Goal: Find specific page/section: Find specific page/section

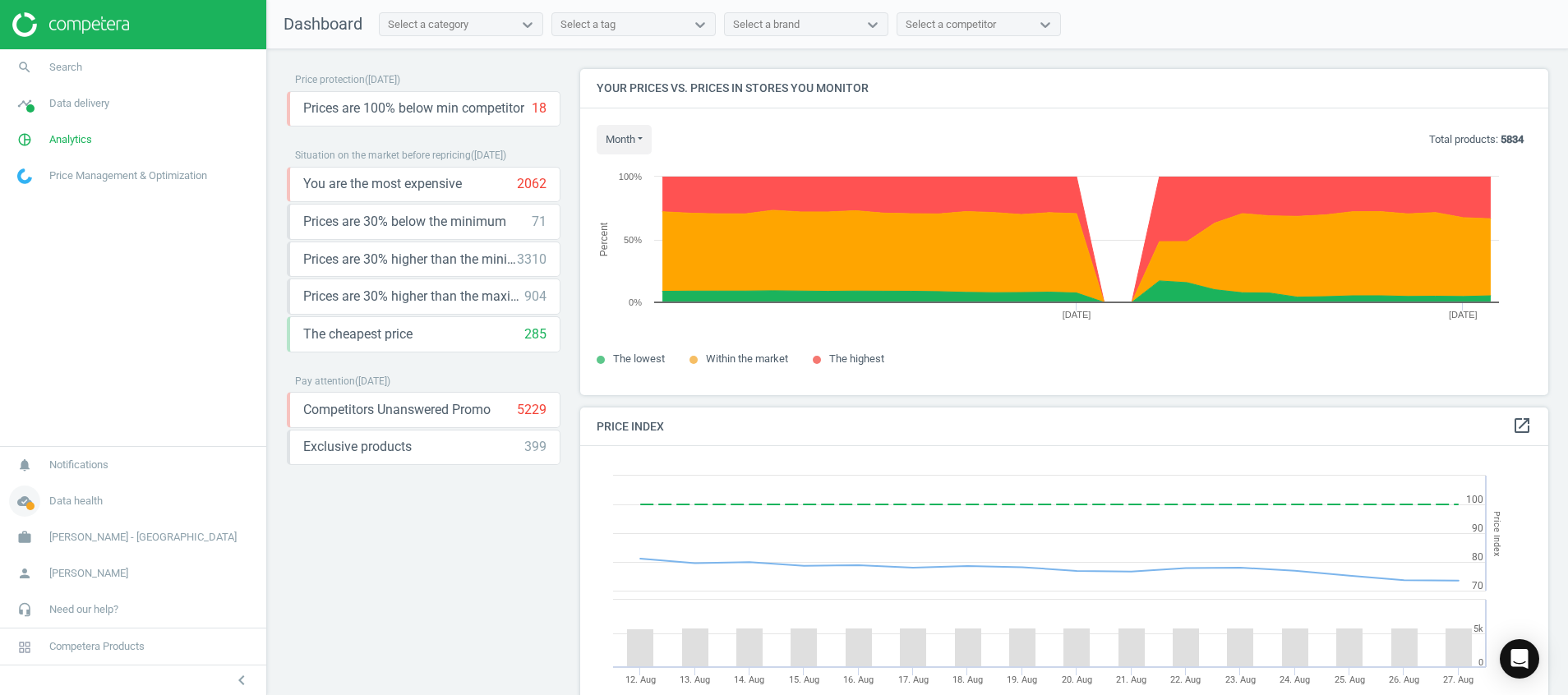
drag, startPoint x: 0, startPoint y: 0, endPoint x: 27, endPoint y: 504, distance: 504.7
click at [27, 504] on span at bounding box center [30, 506] width 8 height 8
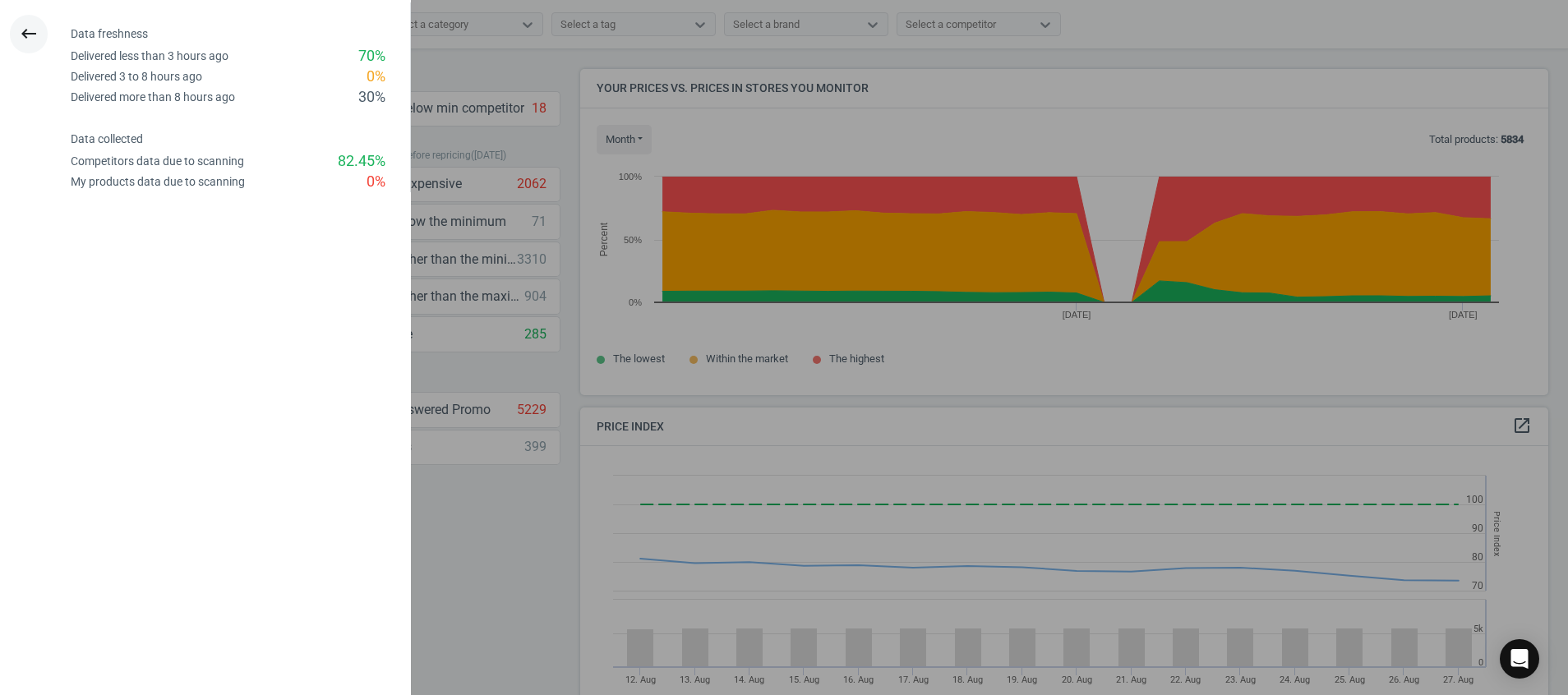
click at [23, 34] on icon "keyboard_backspace" at bounding box center [28, 33] width 20 height 20
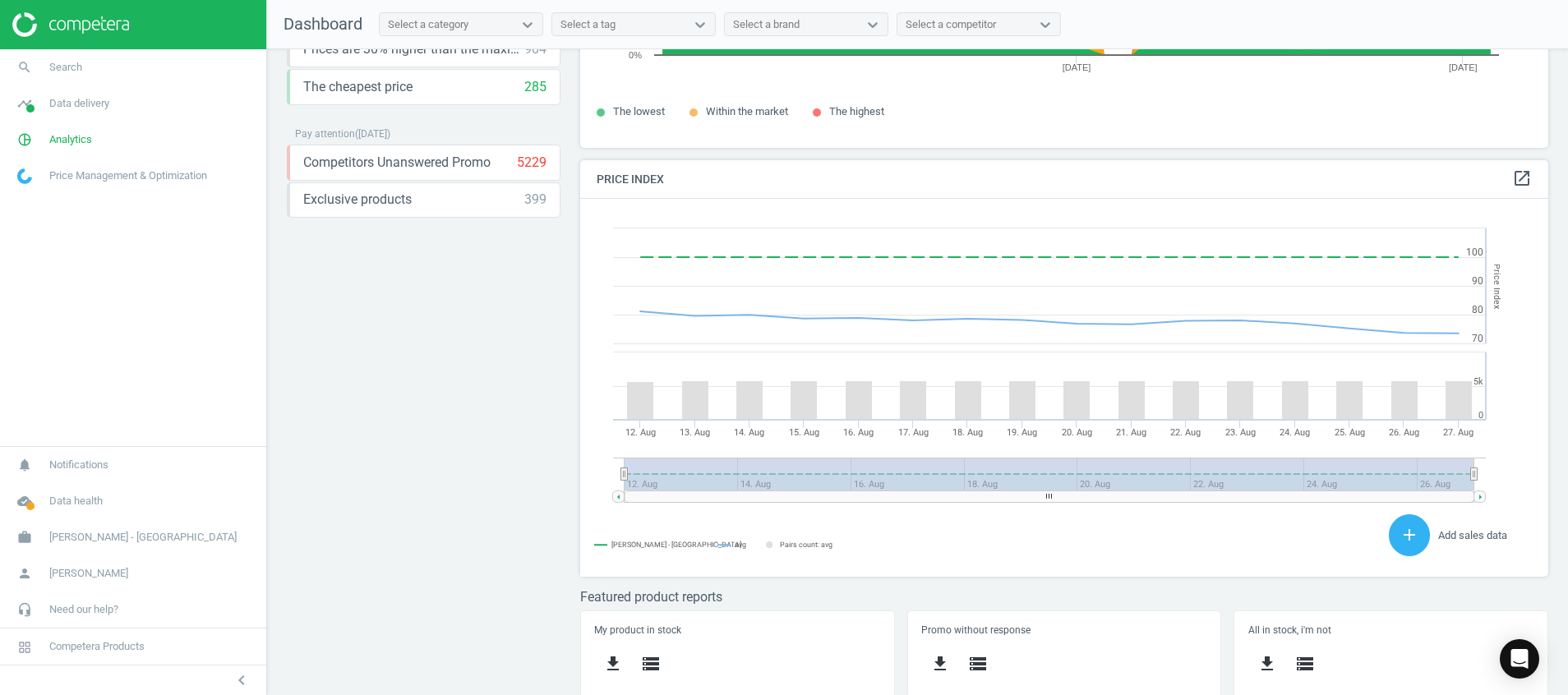
scroll to position [352, 0]
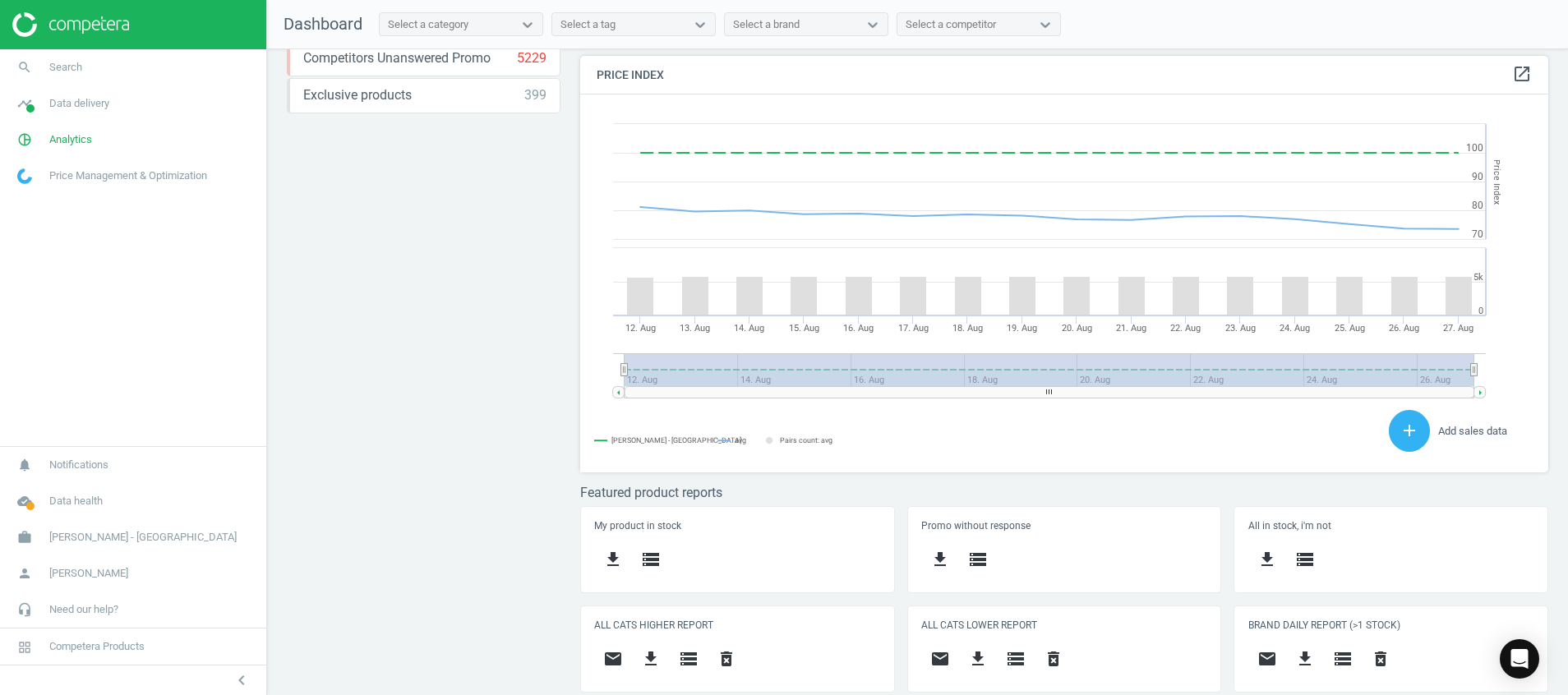
click at [71, 35] on img at bounding box center [71, 24] width 117 height 24
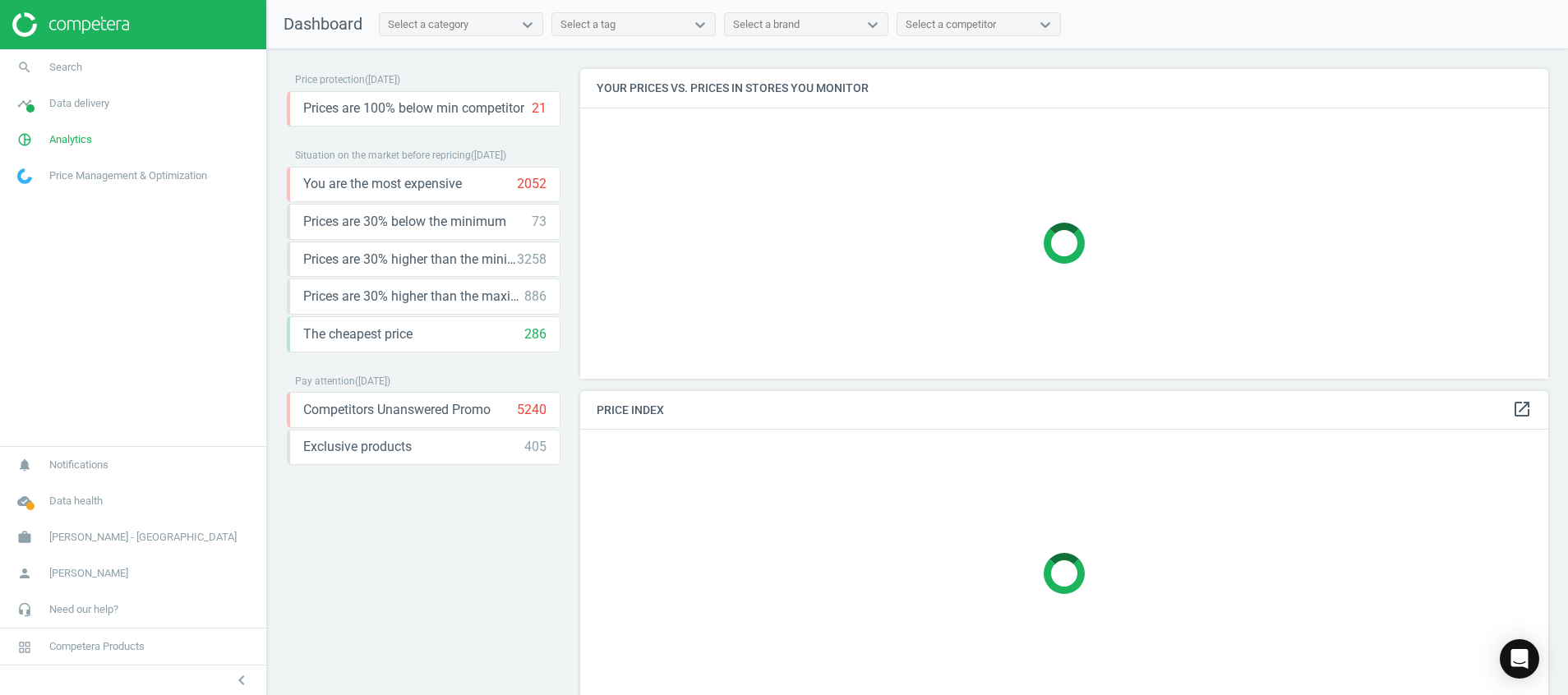
scroll to position [245, 0]
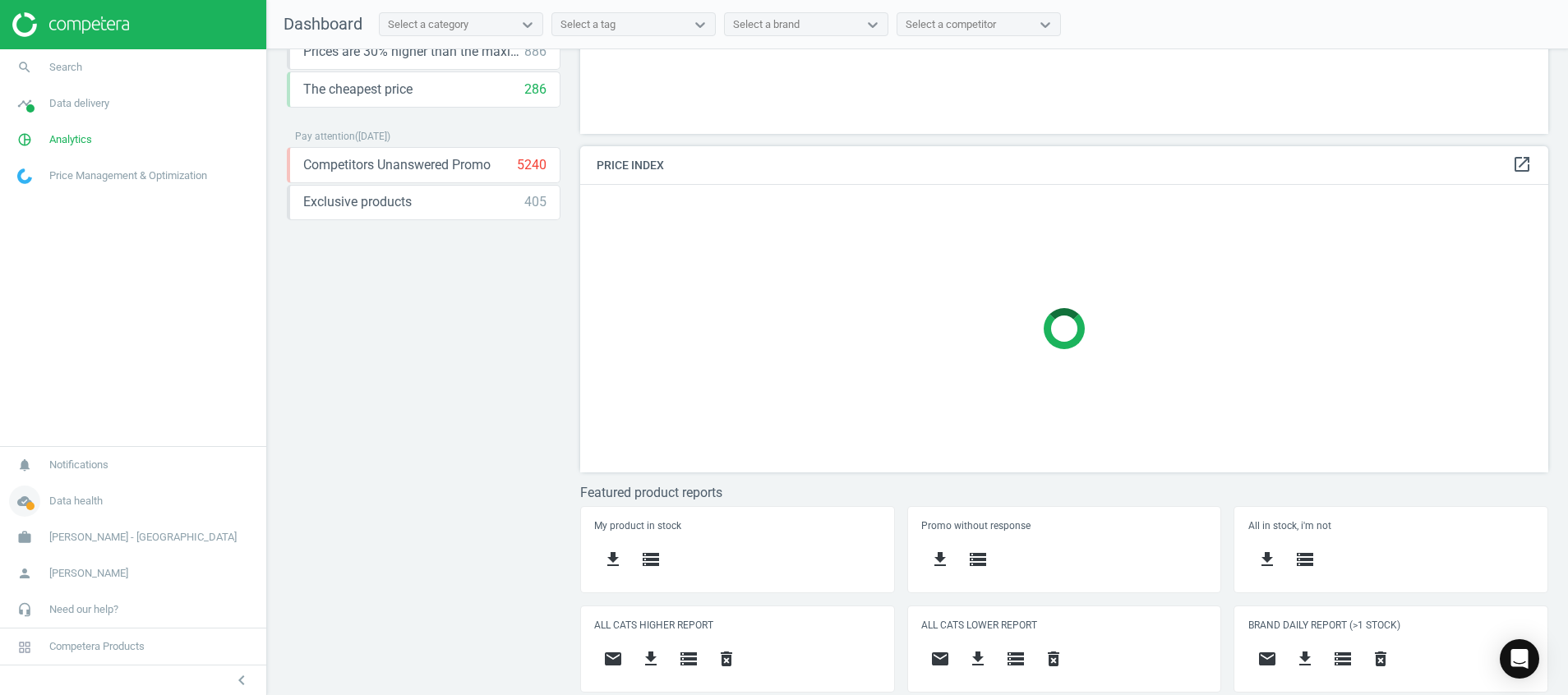
click at [17, 494] on icon "cloud_done" at bounding box center [24, 500] width 31 height 31
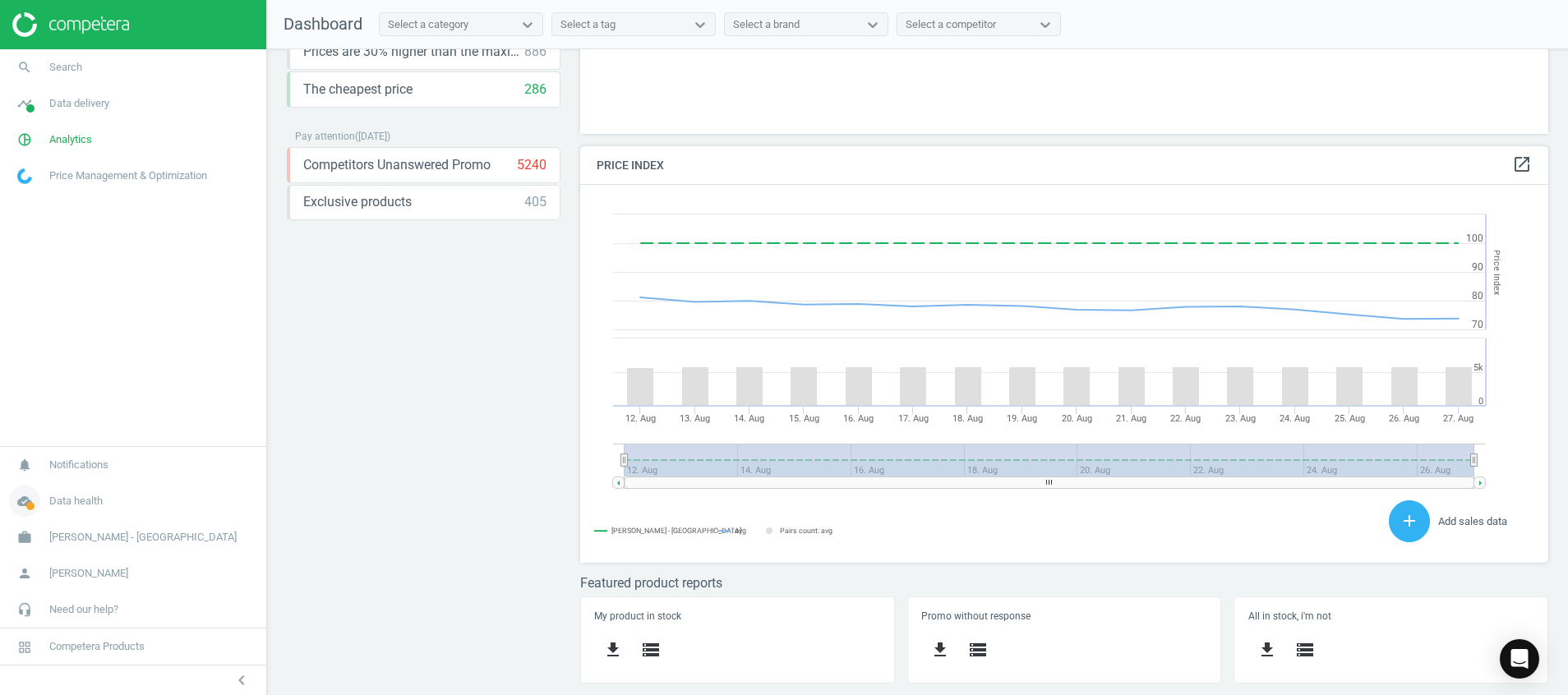
scroll to position [417, 988]
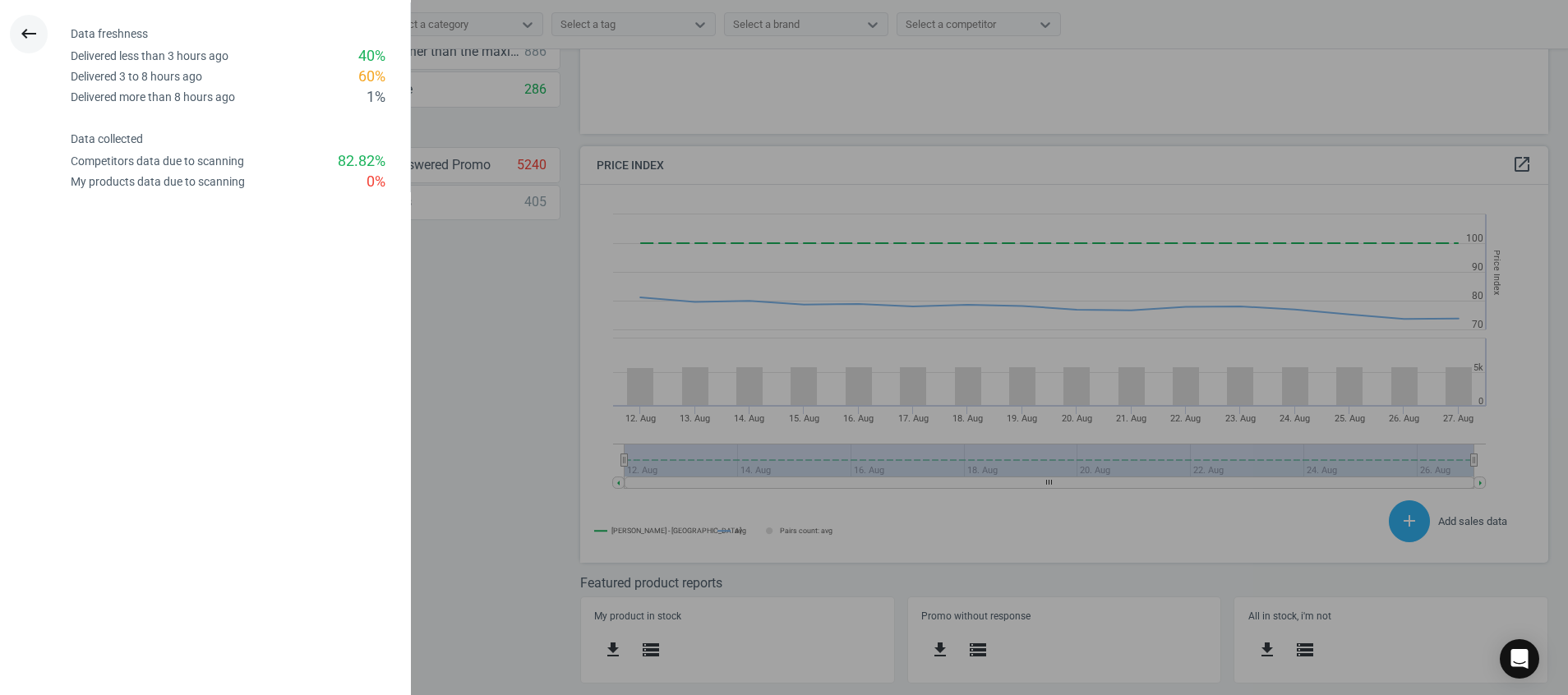
click at [40, 36] on button "keyboard_backspace" at bounding box center [28, 34] width 38 height 39
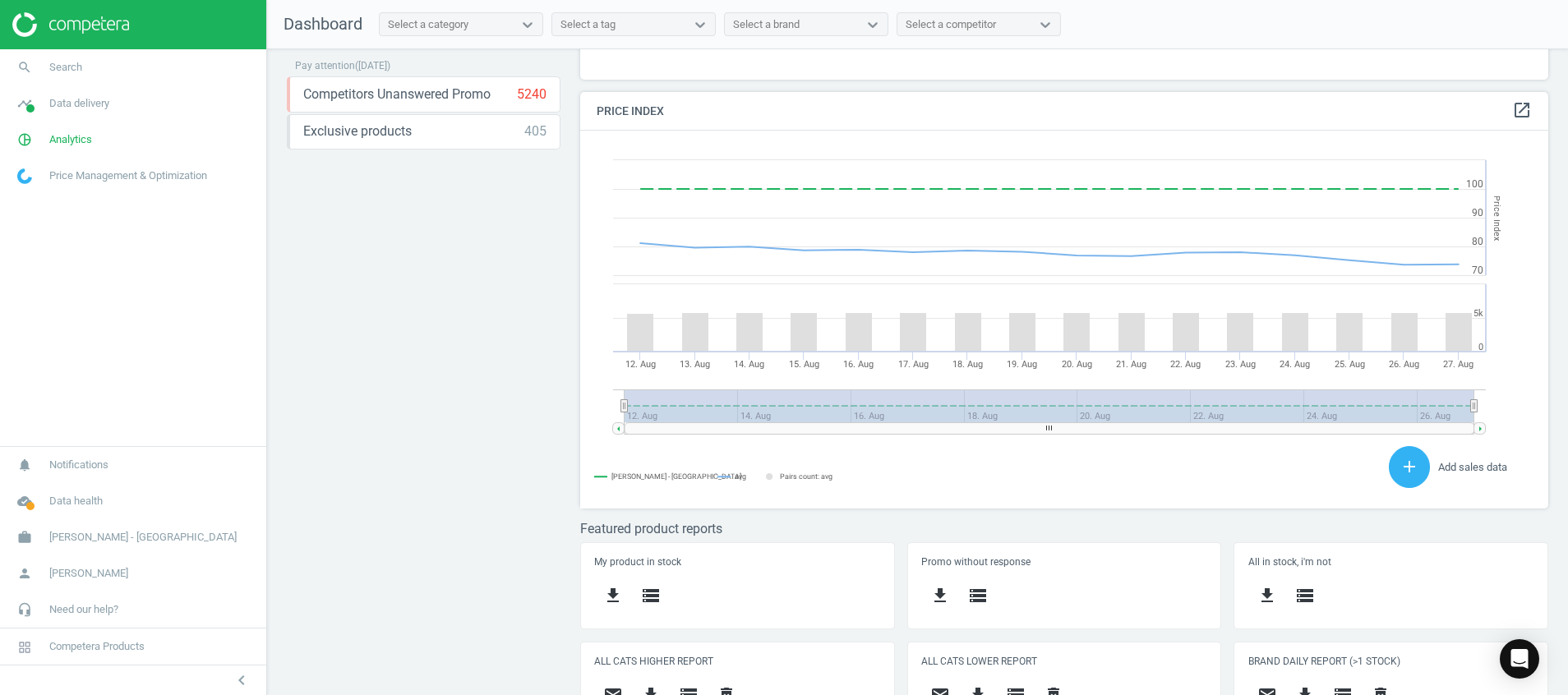
scroll to position [352, 0]
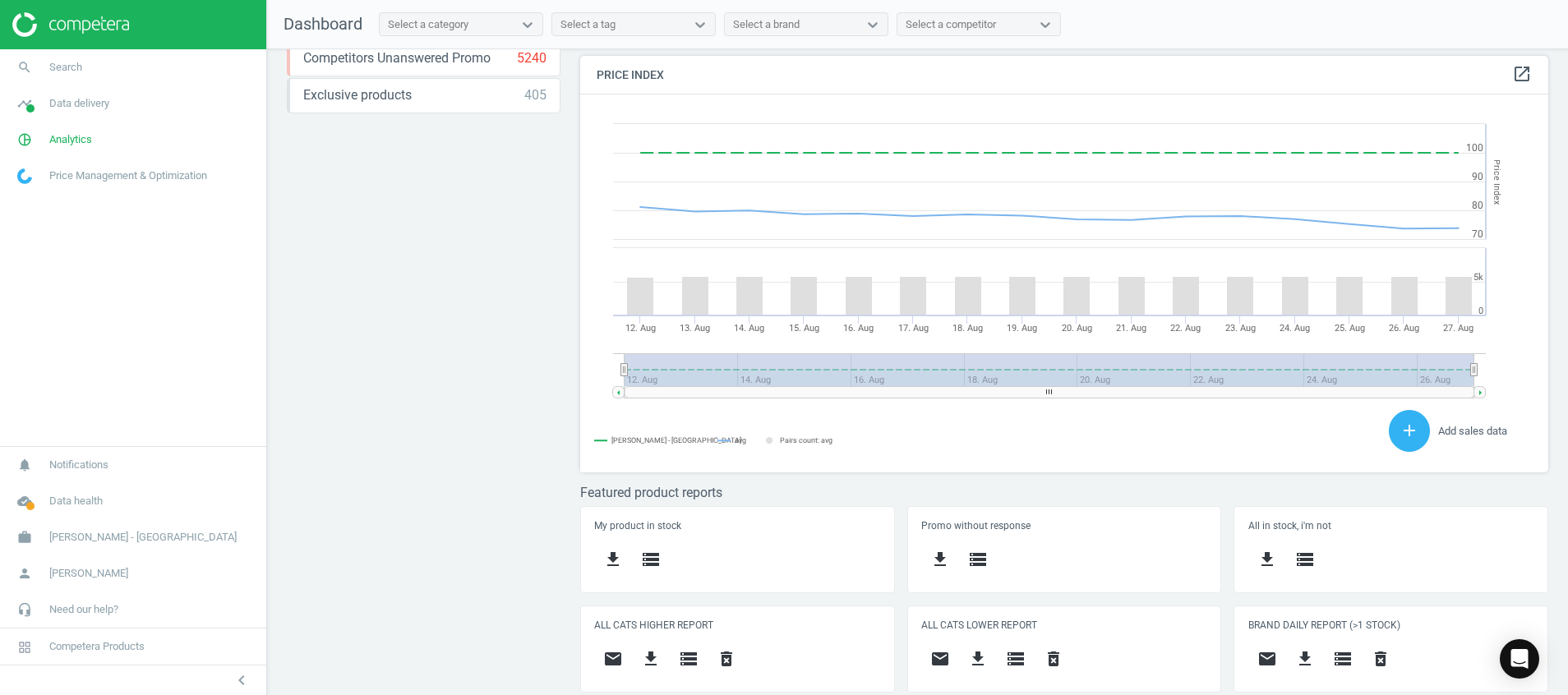
click at [465, 262] on div "Price protection ( 27.08.25 ) Prices are 100% below min competitor 21 keyboard_…" at bounding box center [423, 24] width 274 height 614
click at [28, 504] on span at bounding box center [30, 506] width 8 height 8
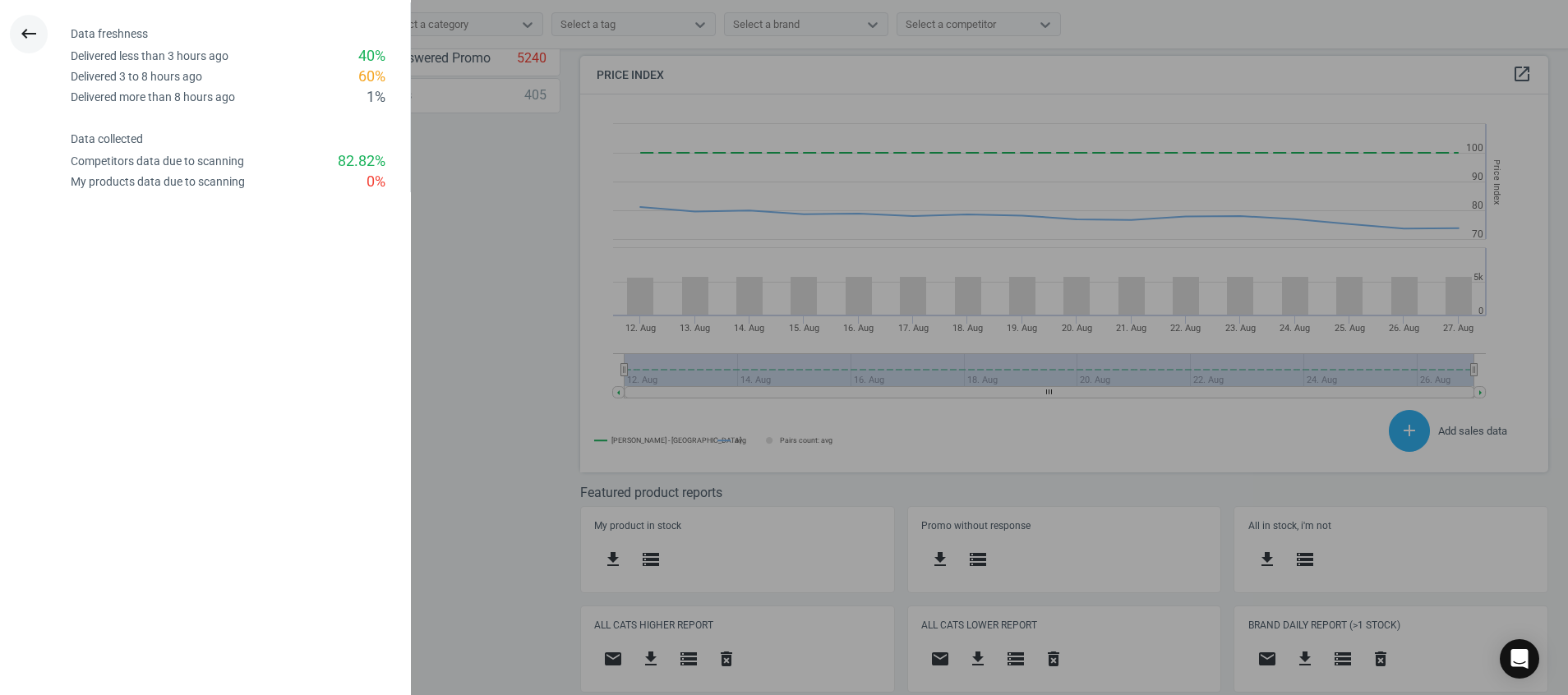
click at [27, 23] on button "keyboard_backspace" at bounding box center [28, 34] width 38 height 39
